Goal: Use online tool/utility: Utilize a website feature to perform a specific function

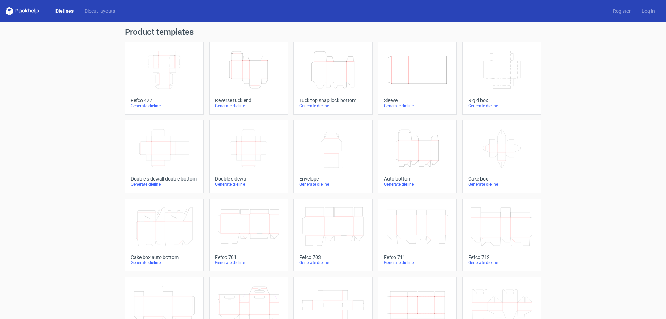
scroll to position [104, 0]
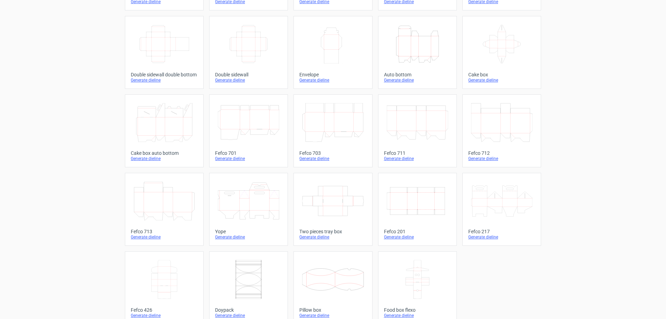
click at [165, 128] on icon at bounding box center [163, 122] width 61 height 39
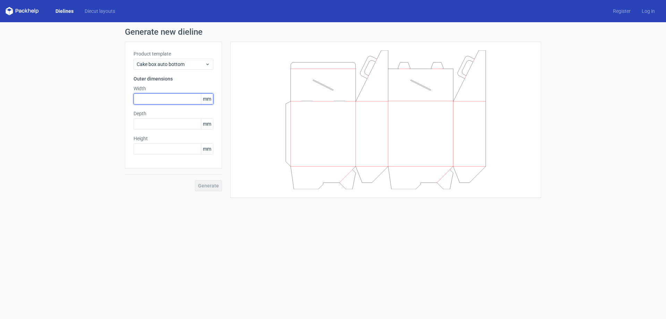
click at [186, 100] on input "text" at bounding box center [173, 98] width 80 height 11
click at [236, 211] on form "Generate new dieline Product template Cake box auto bottom Outer dimensions Wid…" at bounding box center [333, 170] width 666 height 296
click at [204, 100] on span "mm" at bounding box center [207, 99] width 12 height 10
click at [210, 97] on span "mm" at bounding box center [207, 99] width 12 height 10
click at [212, 98] on span "mm" at bounding box center [207, 99] width 12 height 10
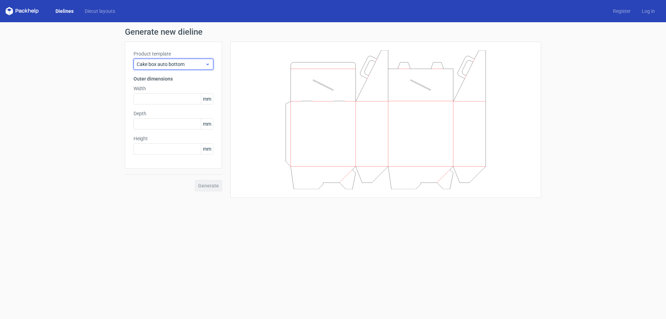
click at [205, 63] on icon at bounding box center [207, 64] width 5 height 6
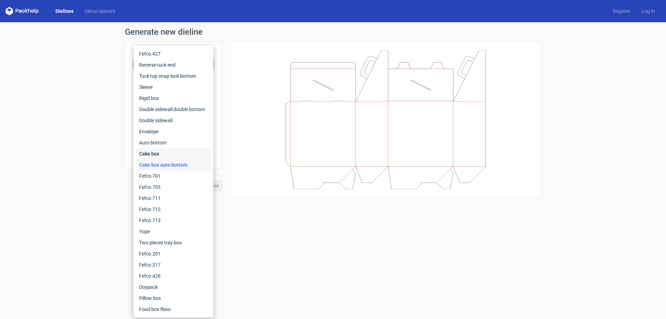
click at [150, 152] on div "Cake box" at bounding box center [173, 153] width 74 height 11
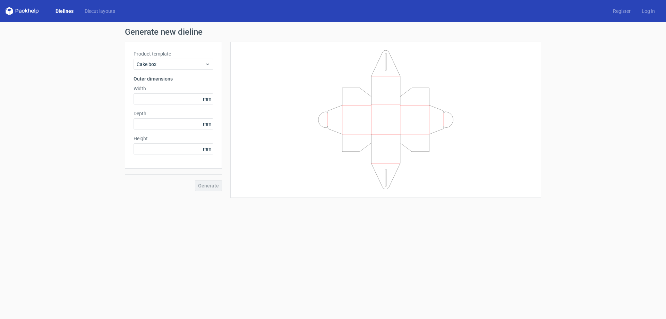
click at [154, 204] on form "Generate new dieline Product template Cake box Outer dimensions Width mm Depth …" at bounding box center [333, 170] width 666 height 296
click at [248, 206] on form "Generate new dieline Product template Cake box Outer dimensions Width mm Depth …" at bounding box center [333, 170] width 666 height 296
click at [96, 10] on link "Diecut layouts" at bounding box center [100, 11] width 42 height 7
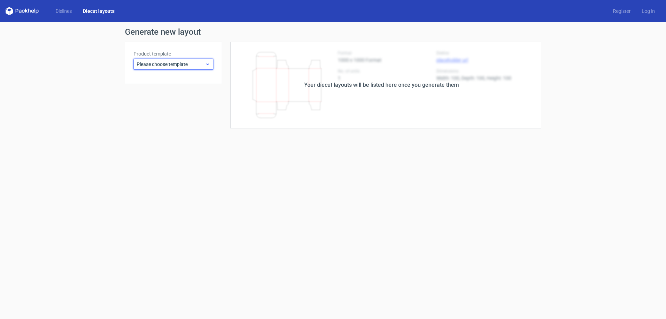
click at [199, 66] on span "Please choose template" at bounding box center [171, 64] width 68 height 7
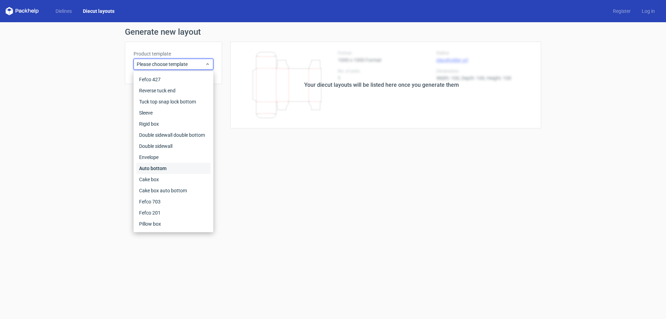
click at [153, 168] on div "Auto bottom" at bounding box center [173, 168] width 74 height 11
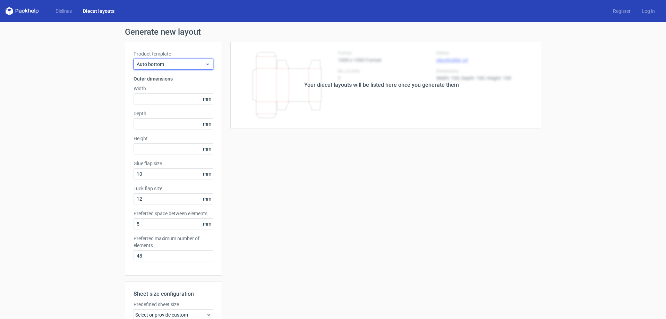
click at [179, 64] on span "Auto bottom" at bounding box center [171, 64] width 68 height 7
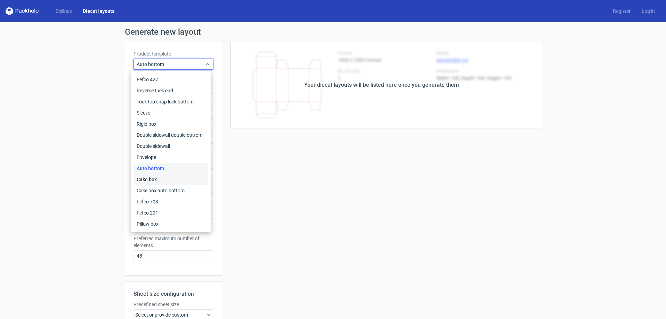
click at [146, 176] on div "Cake box" at bounding box center [171, 179] width 74 height 11
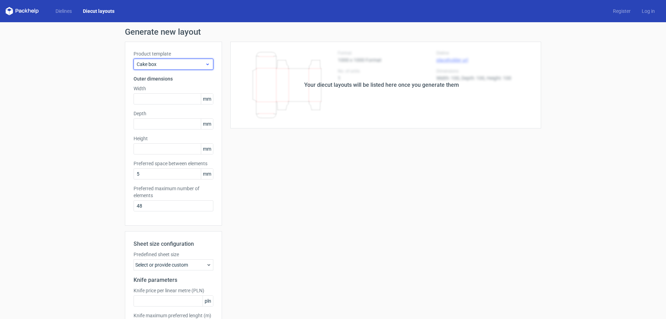
click at [201, 64] on span "Cake box" at bounding box center [171, 64] width 68 height 7
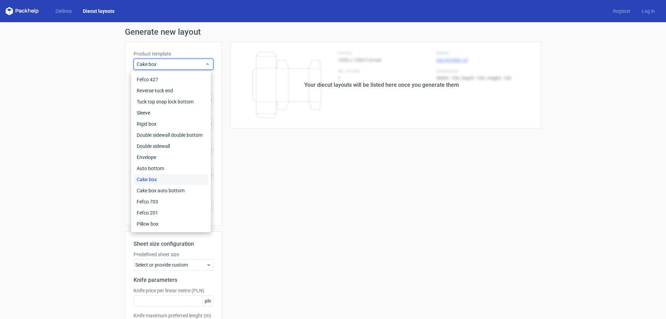
click at [148, 176] on div "Cake box" at bounding box center [171, 179] width 74 height 11
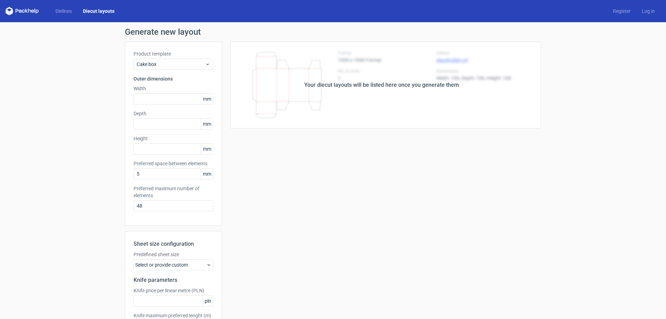
click at [270, 206] on div "Your diecut layouts will be listed here once you generate them Height Depth Wid…" at bounding box center [381, 205] width 319 height 326
click at [164, 62] on span "Cake box" at bounding box center [171, 64] width 68 height 7
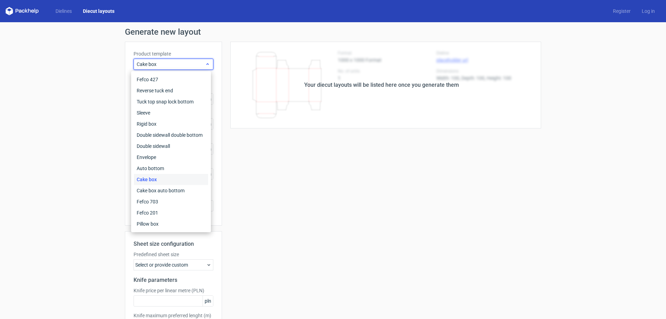
click at [164, 62] on span "Cake box" at bounding box center [171, 64] width 68 height 7
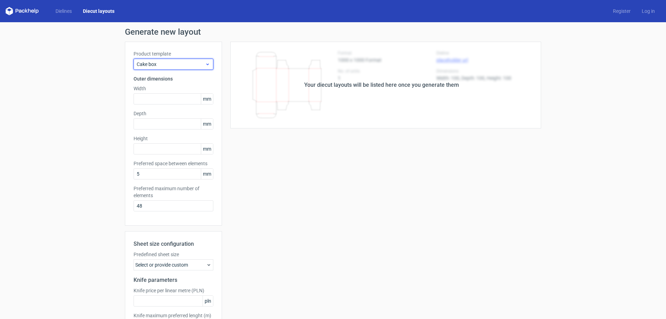
click at [164, 62] on span "Cake box" at bounding box center [171, 64] width 68 height 7
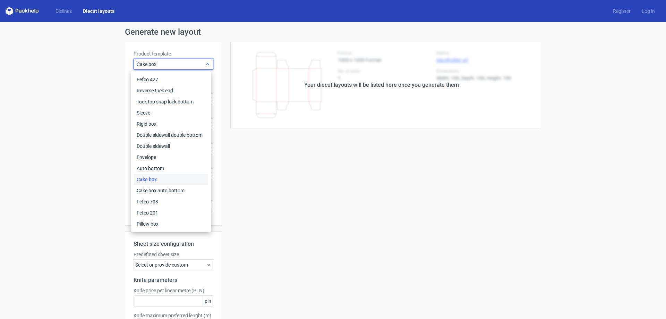
click at [164, 62] on span "Cake box" at bounding box center [171, 64] width 68 height 7
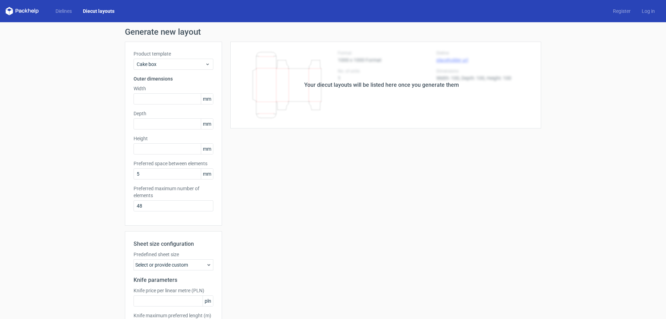
click at [290, 180] on div "Your diecut layouts will be listed here once you generate them Height Depth Wid…" at bounding box center [381, 205] width 319 height 326
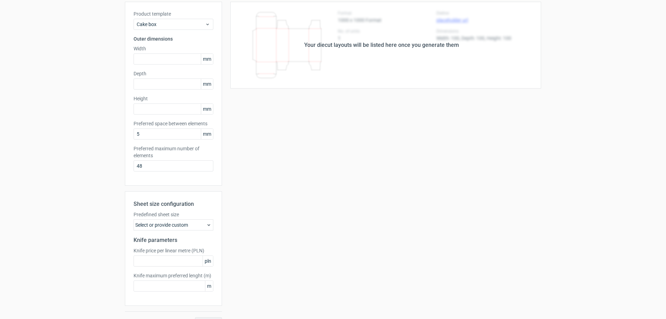
scroll to position [55, 0]
